Goal: Complete application form: Complete application form

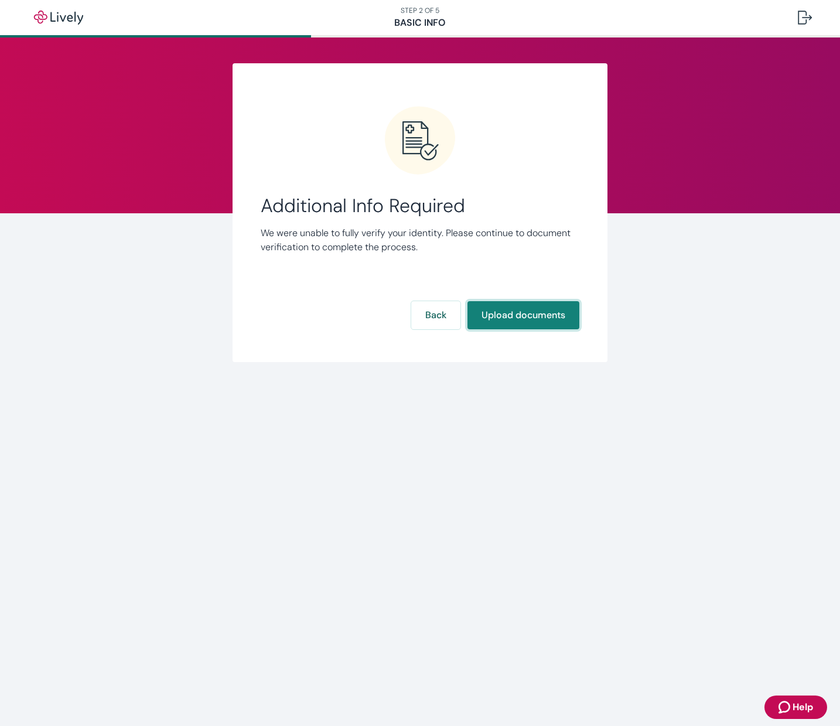
click at [528, 316] on button "Upload documents" at bounding box center [523, 315] width 112 height 28
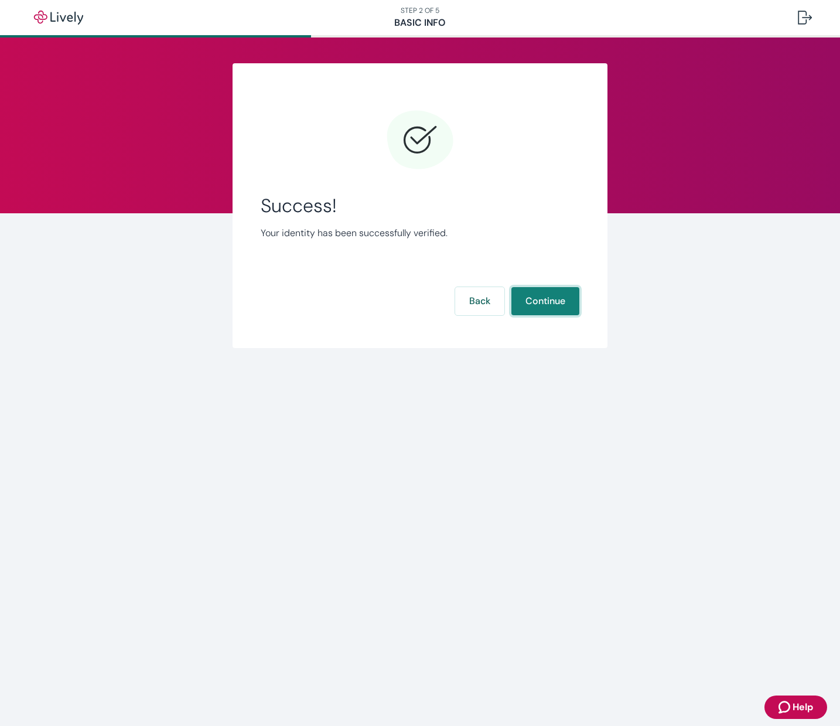
click at [549, 300] on button "Continue" at bounding box center [545, 301] width 68 height 28
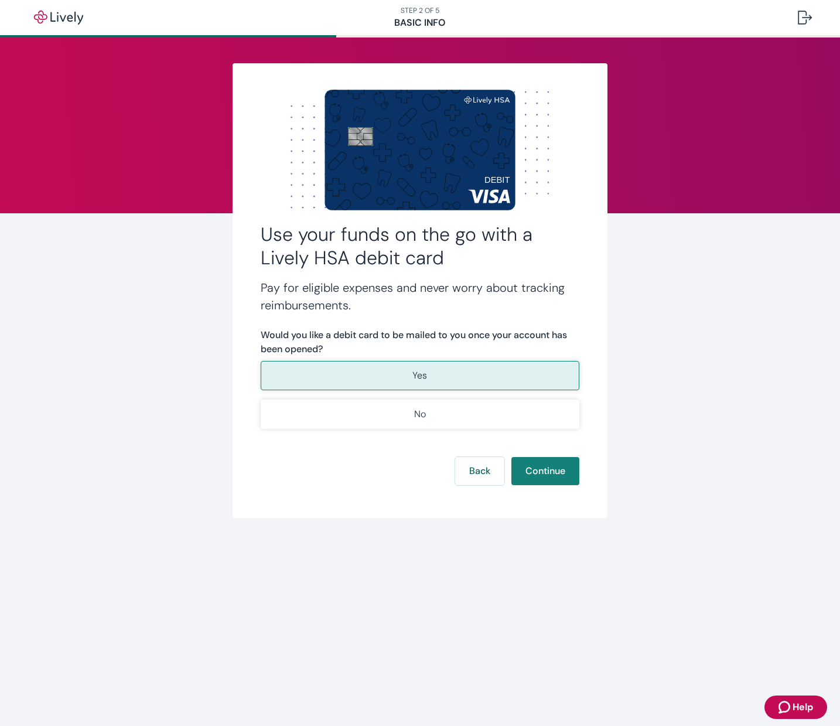
click at [416, 370] on p "Yes" at bounding box center [419, 375] width 15 height 14
click at [427, 371] on p "Yes" at bounding box center [419, 375] width 15 height 14
click at [538, 470] on button "Continue" at bounding box center [545, 471] width 68 height 28
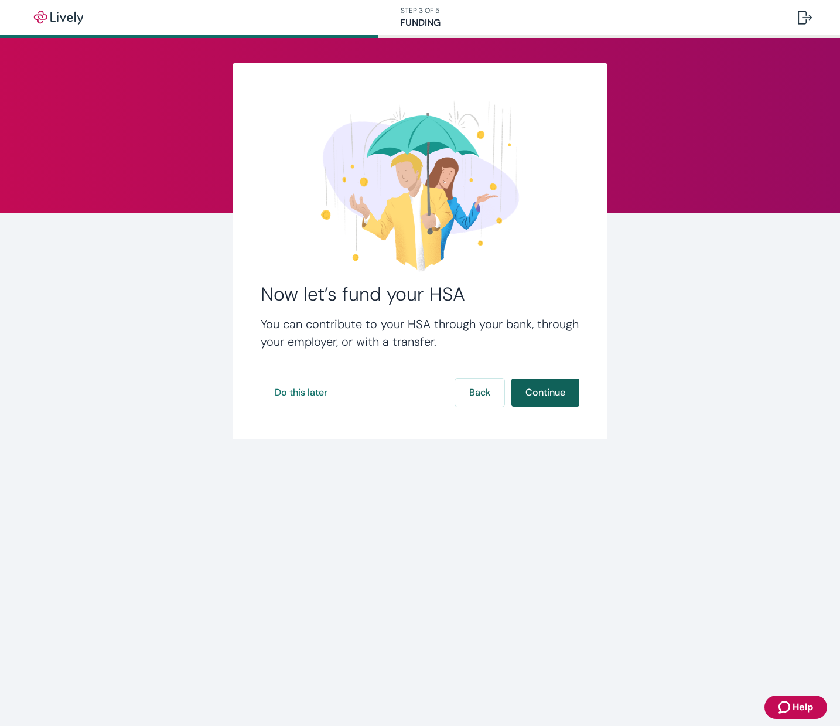
click at [555, 394] on button "Continue" at bounding box center [545, 392] width 68 height 28
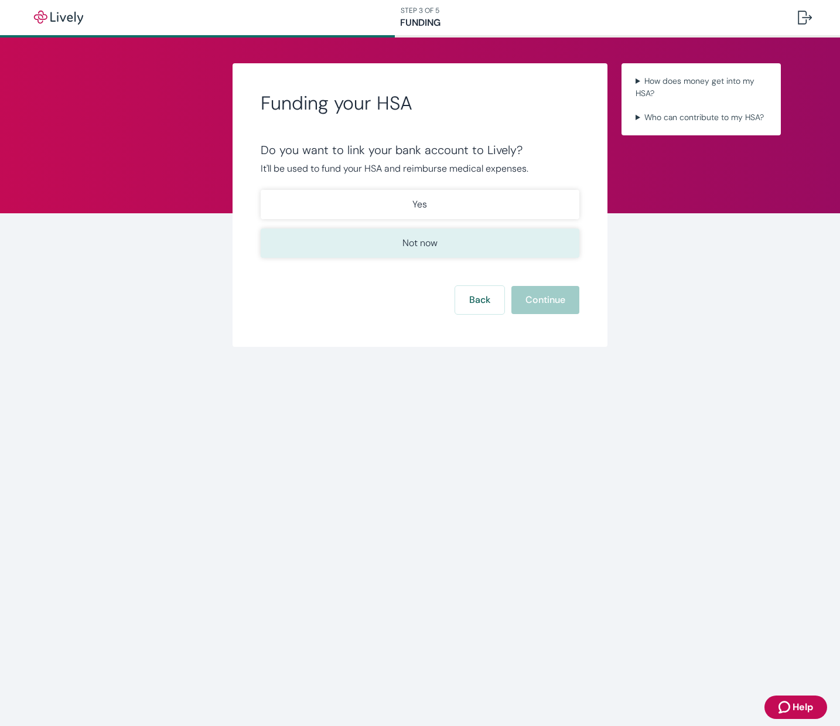
click at [423, 245] on p "Not now" at bounding box center [419, 243] width 35 height 14
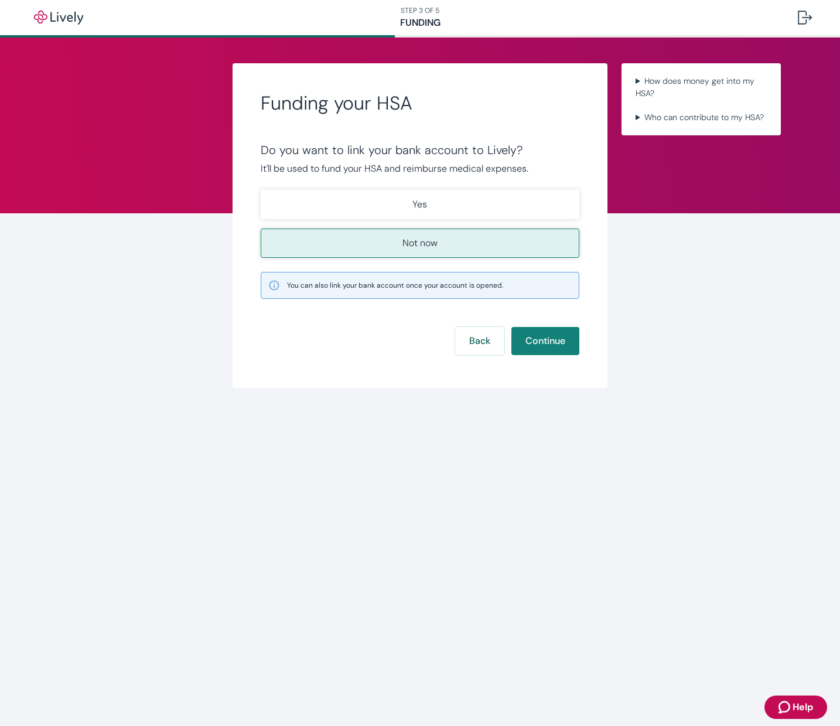
click at [422, 245] on p "Not now" at bounding box center [419, 243] width 35 height 14
click at [542, 339] on button "Continue" at bounding box center [545, 341] width 68 height 28
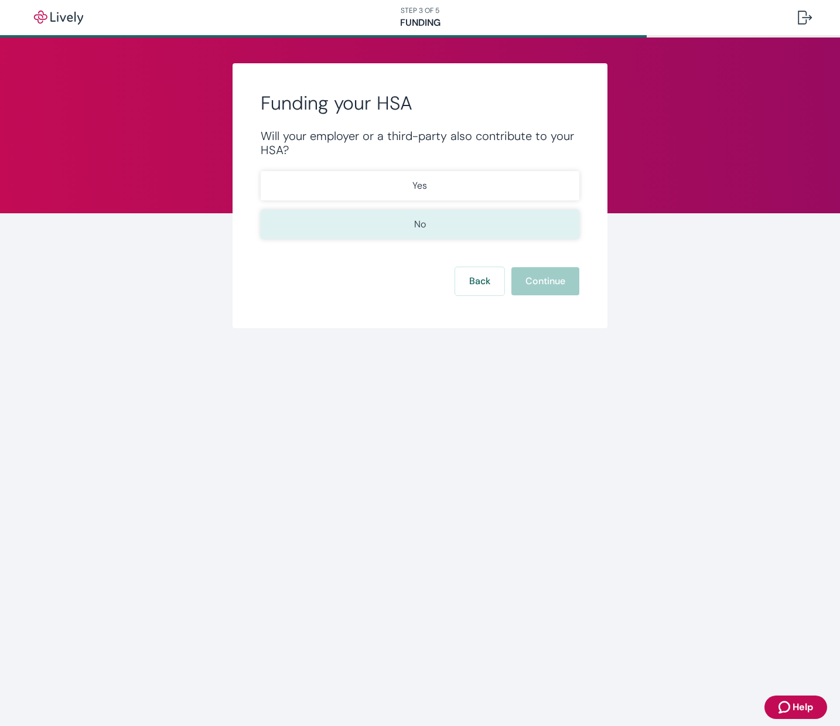
click at [426, 223] on p "No" at bounding box center [420, 224] width 12 height 14
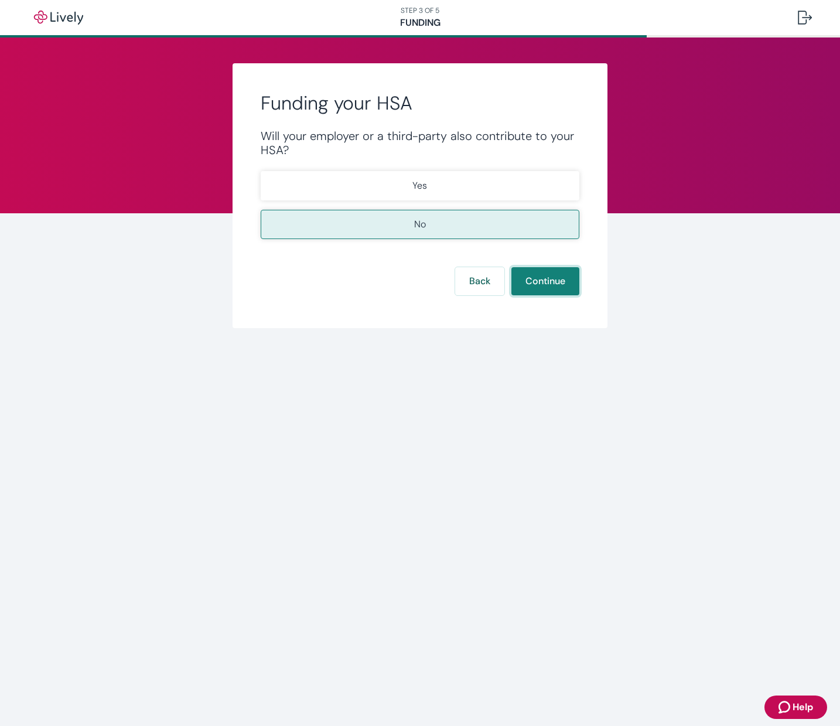
click at [551, 280] on button "Continue" at bounding box center [545, 281] width 68 height 28
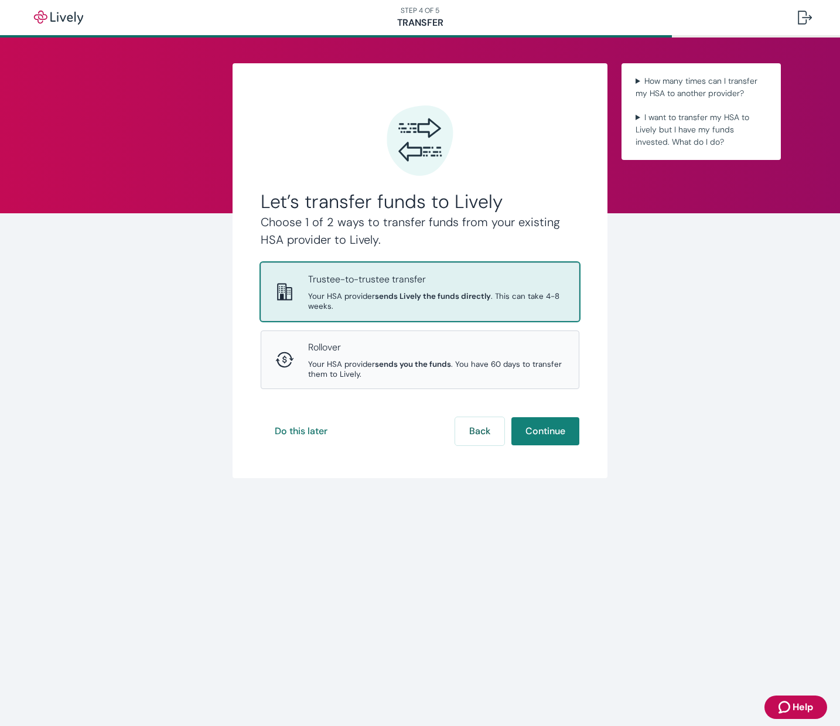
click at [386, 286] on p "Trustee-to-trustee transfer" at bounding box center [436, 279] width 257 height 14
click at [552, 417] on button "Continue" at bounding box center [545, 431] width 68 height 28
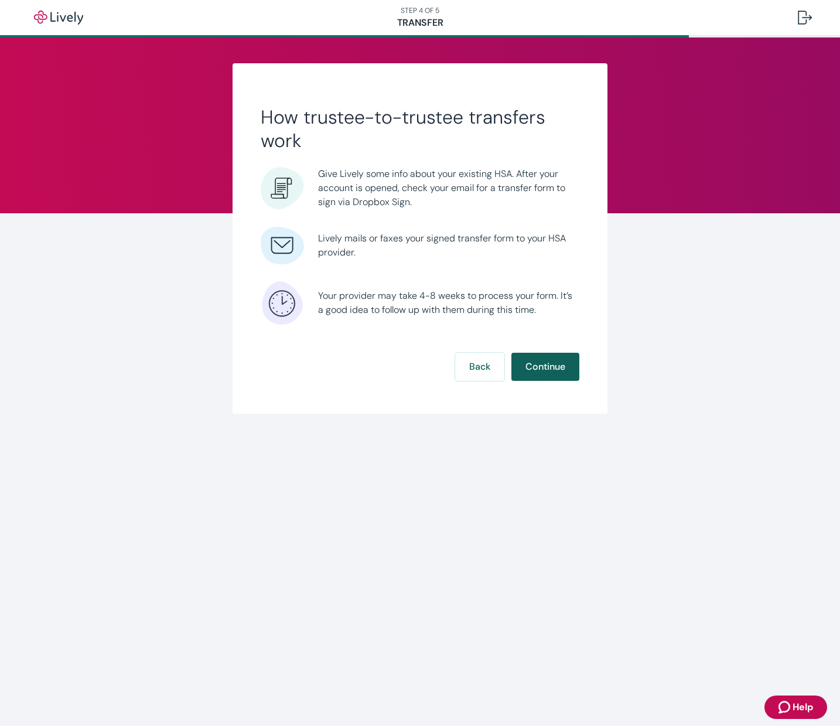
click at [542, 366] on button "Continue" at bounding box center [545, 367] width 68 height 28
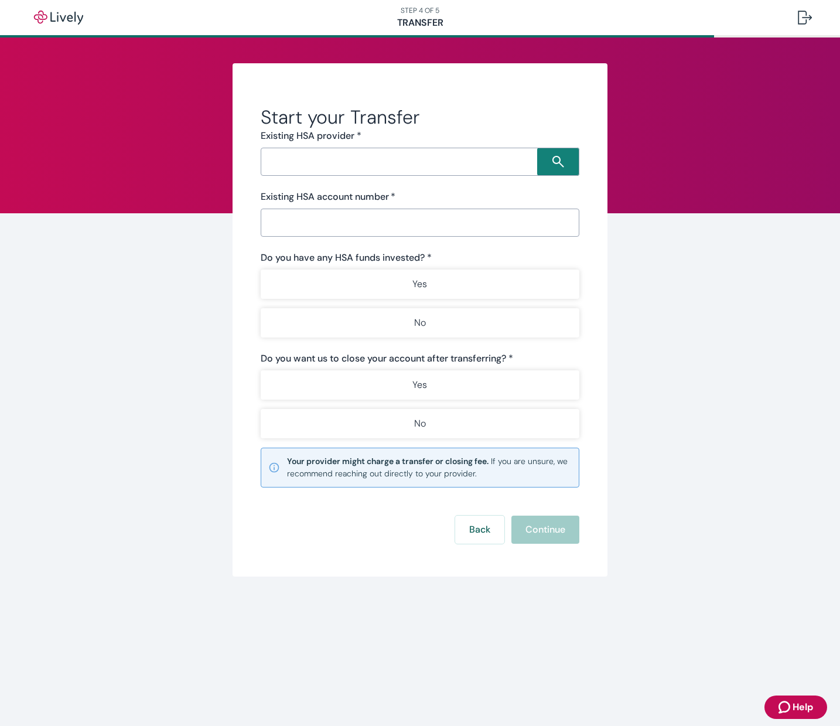
click at [333, 168] on input "Search input" at bounding box center [400, 161] width 273 height 16
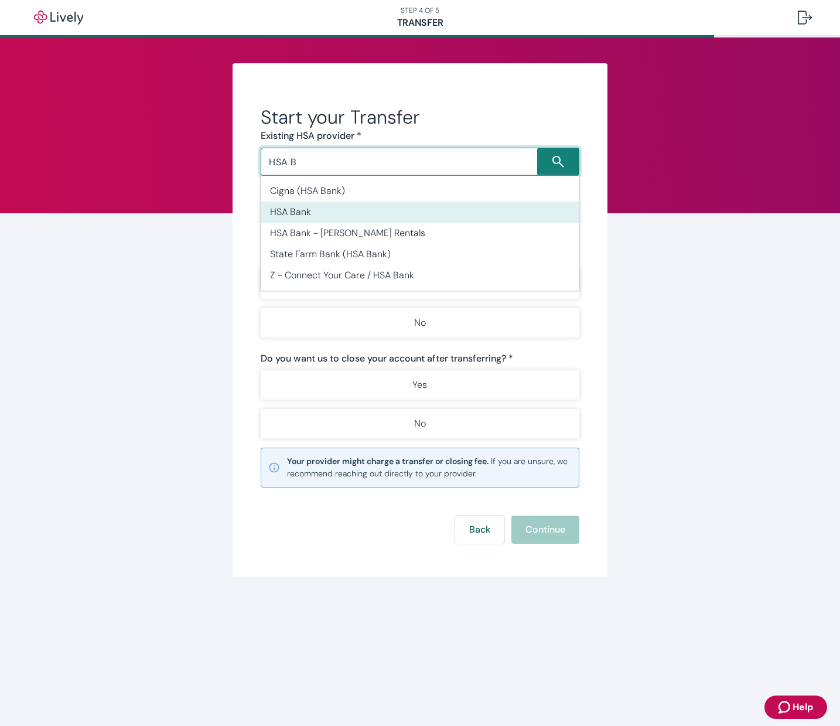
click at [316, 206] on li "HSA Bank" at bounding box center [420, 211] width 319 height 21
type input "HSA Bank"
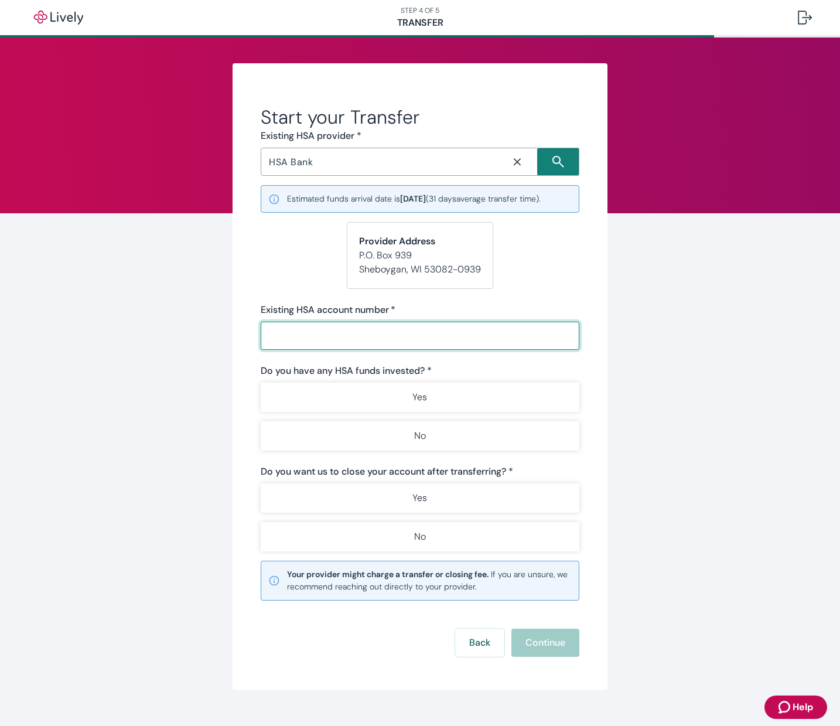
click at [307, 336] on input "Existing HSA account number   *" at bounding box center [420, 335] width 319 height 23
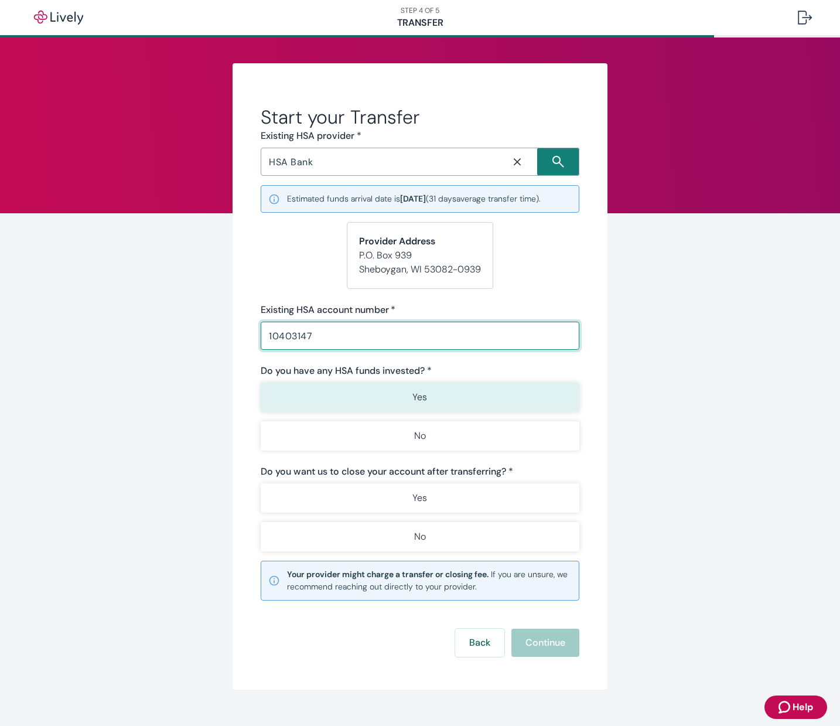
type input "10403147"
click at [417, 392] on p "Yes" at bounding box center [419, 397] width 15 height 14
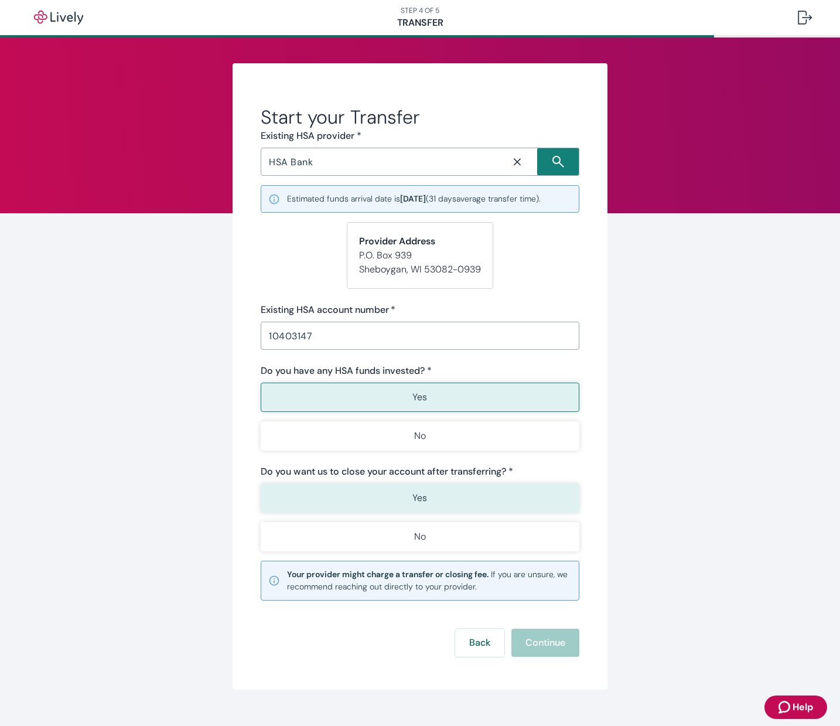
click at [418, 491] on p "Yes" at bounding box center [419, 498] width 15 height 14
click at [546, 640] on button "Continue" at bounding box center [545, 642] width 68 height 28
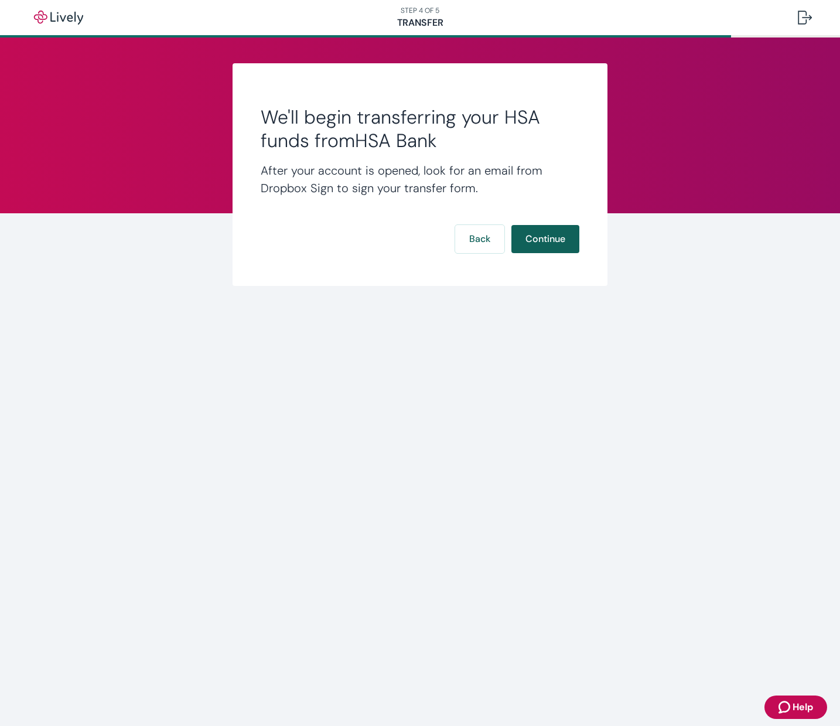
click at [558, 238] on button "Continue" at bounding box center [545, 239] width 68 height 28
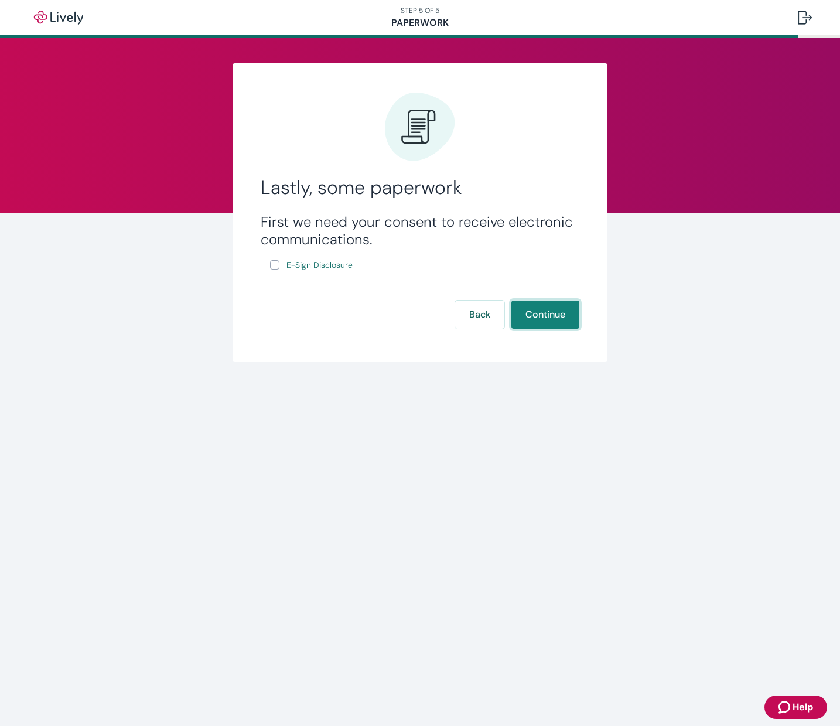
click at [566, 317] on button "Continue" at bounding box center [545, 314] width 68 height 28
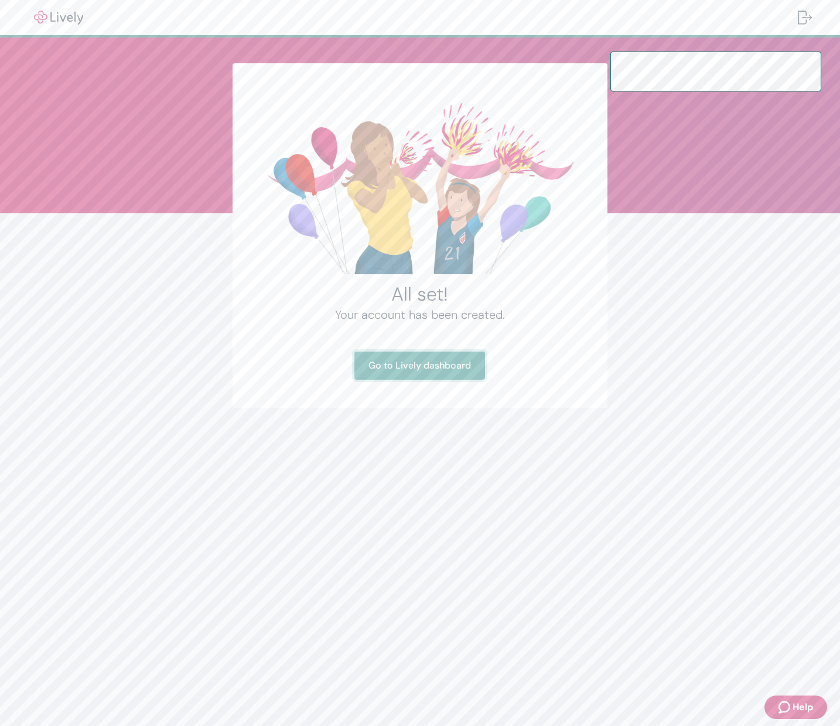
click at [428, 365] on link "Go to Lively dashboard" at bounding box center [419, 365] width 131 height 28
